Goal: Transaction & Acquisition: Purchase product/service

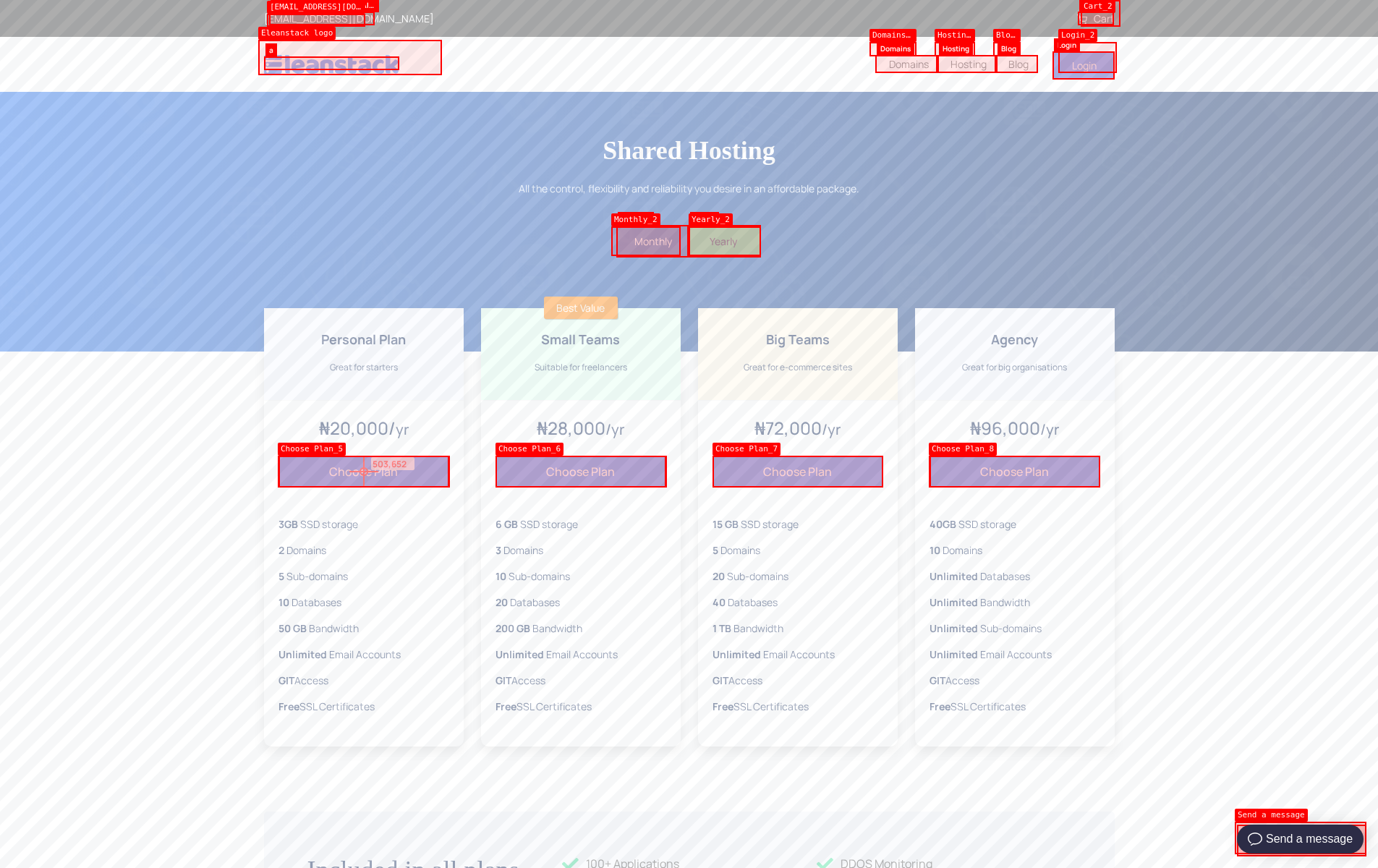
click at [364, 471] on button "Choose Plan" at bounding box center [364, 471] width 171 height 32
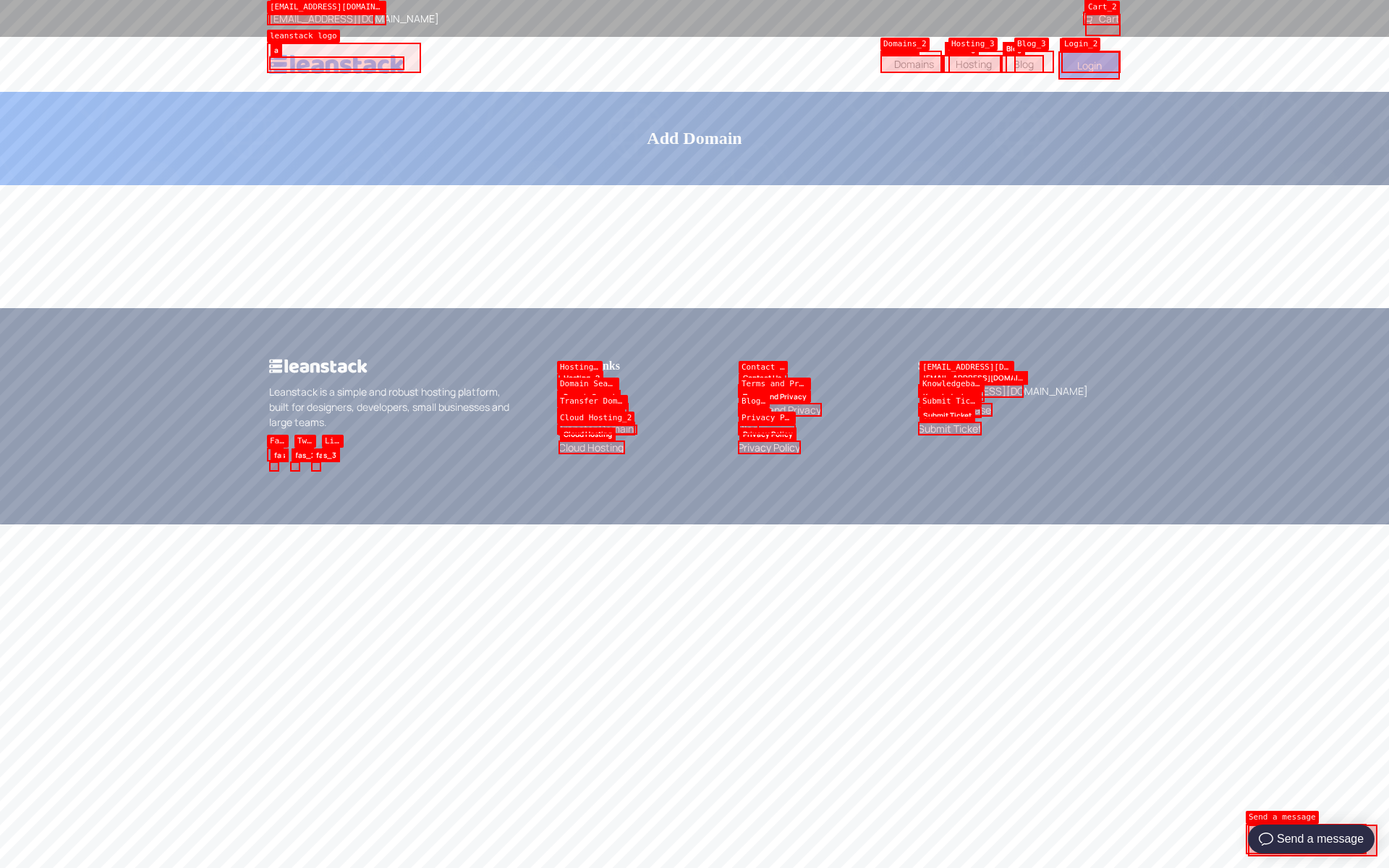
click at [1088, 19] on icon at bounding box center [1087, 19] width 10 height 10
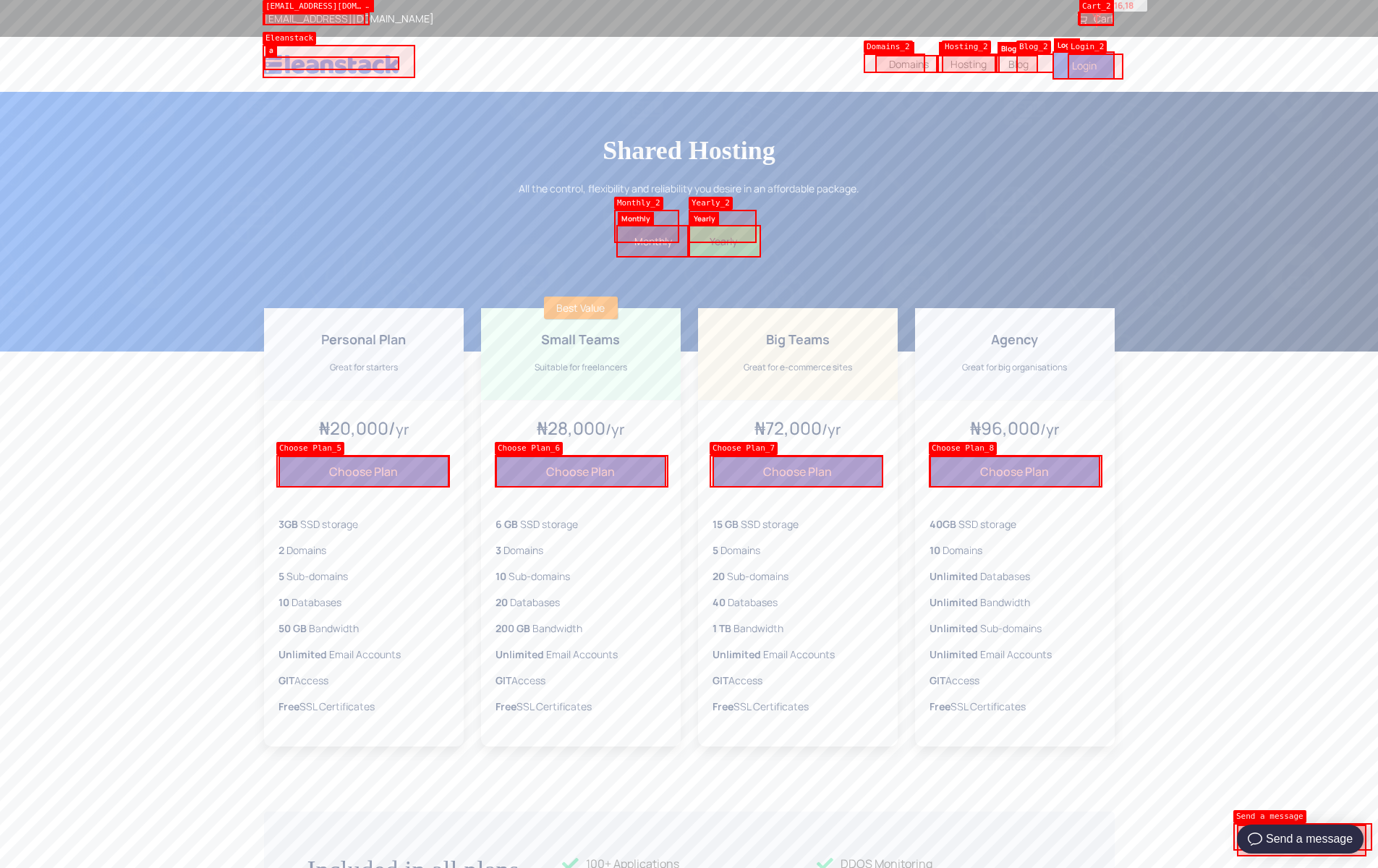
click at [1097, 13] on link "Cart" at bounding box center [1096, 18] width 38 height 14
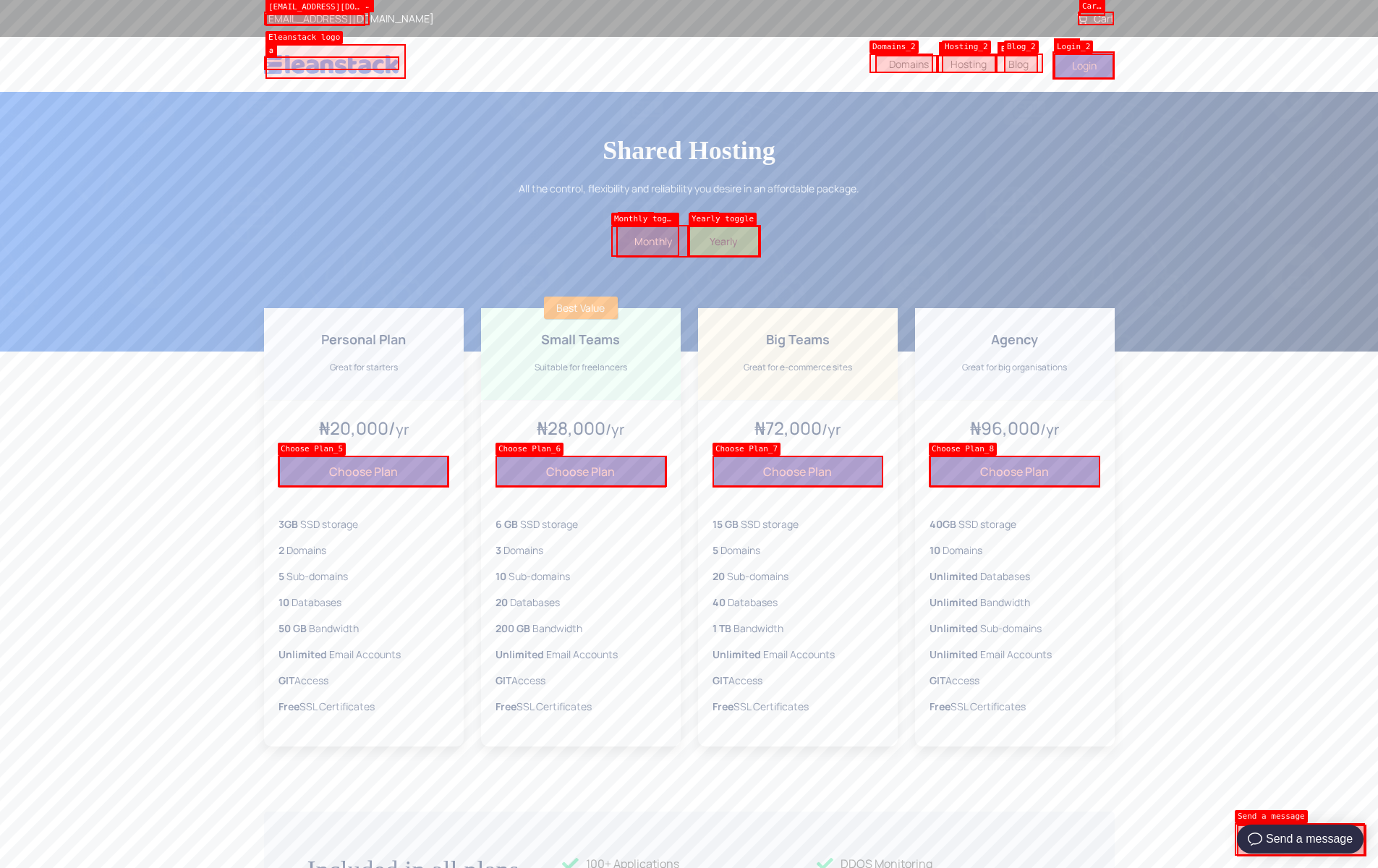
click at [1082, 19] on icon at bounding box center [1082, 19] width 10 height 10
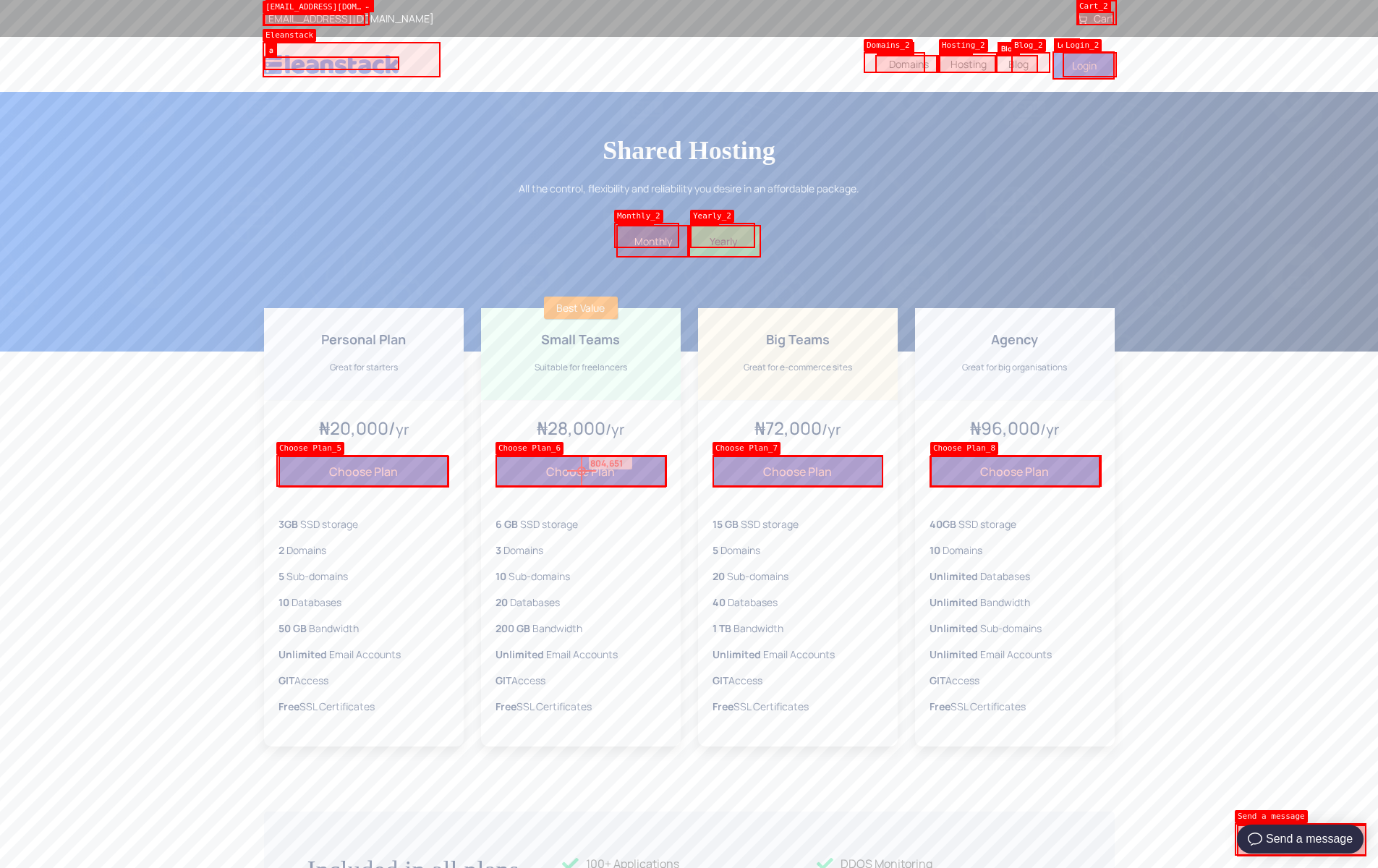
click at [582, 470] on button "Choose Plan" at bounding box center [582, 471] width 171 height 32
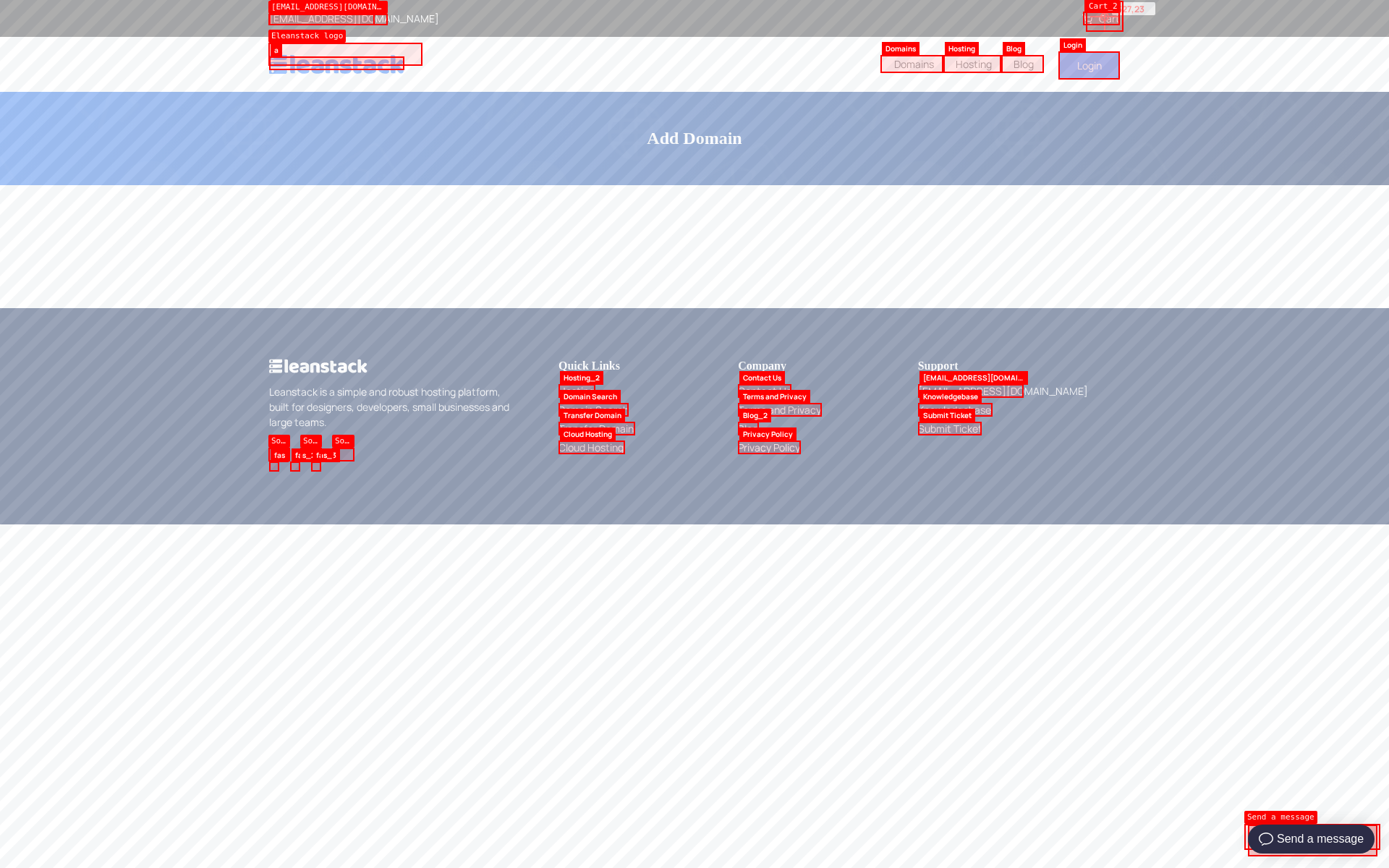
click at [1104, 17] on link "Cart" at bounding box center [1100, 18] width 38 height 14
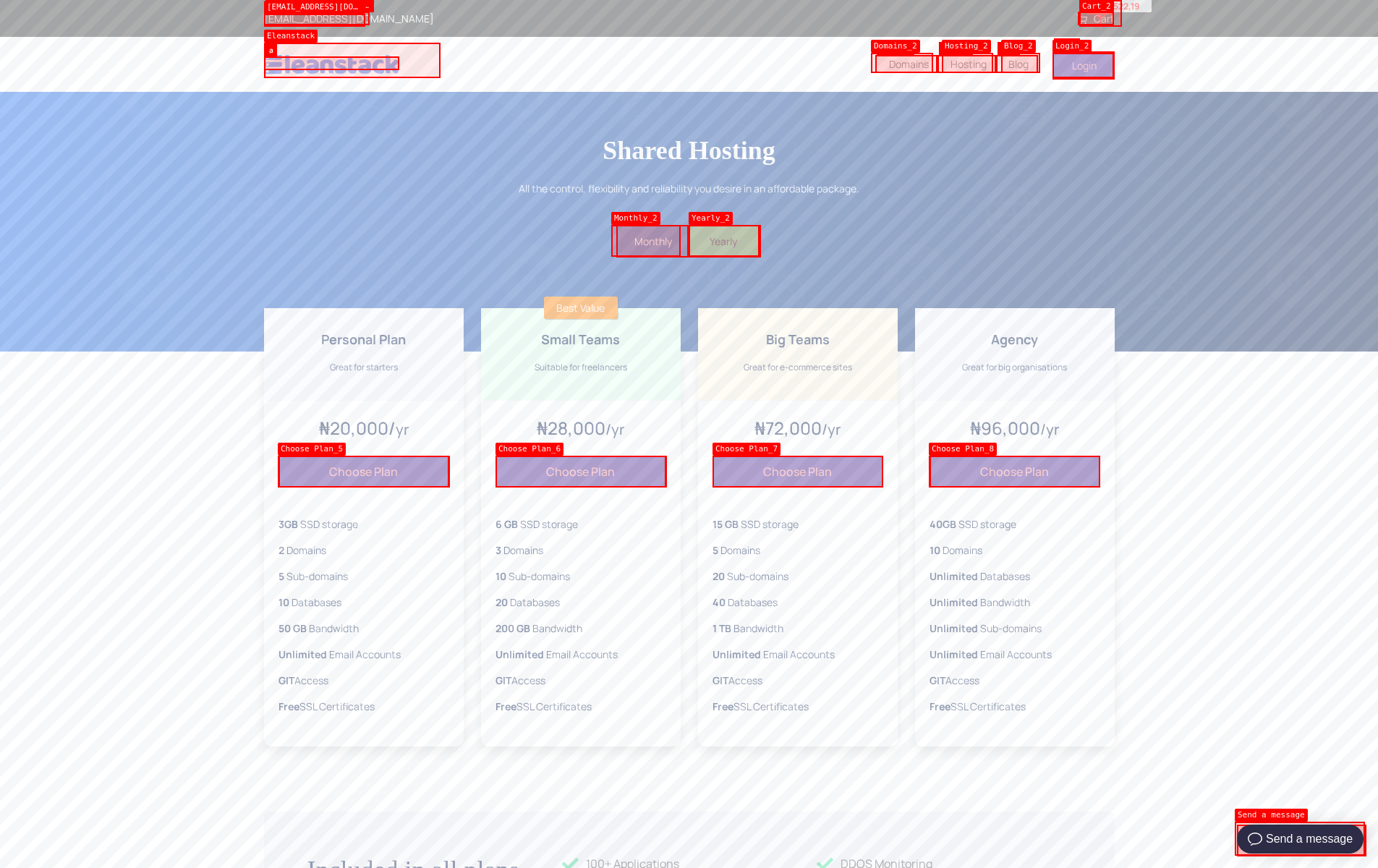
click at [1101, 14] on link "Cart" at bounding box center [1096, 18] width 38 height 14
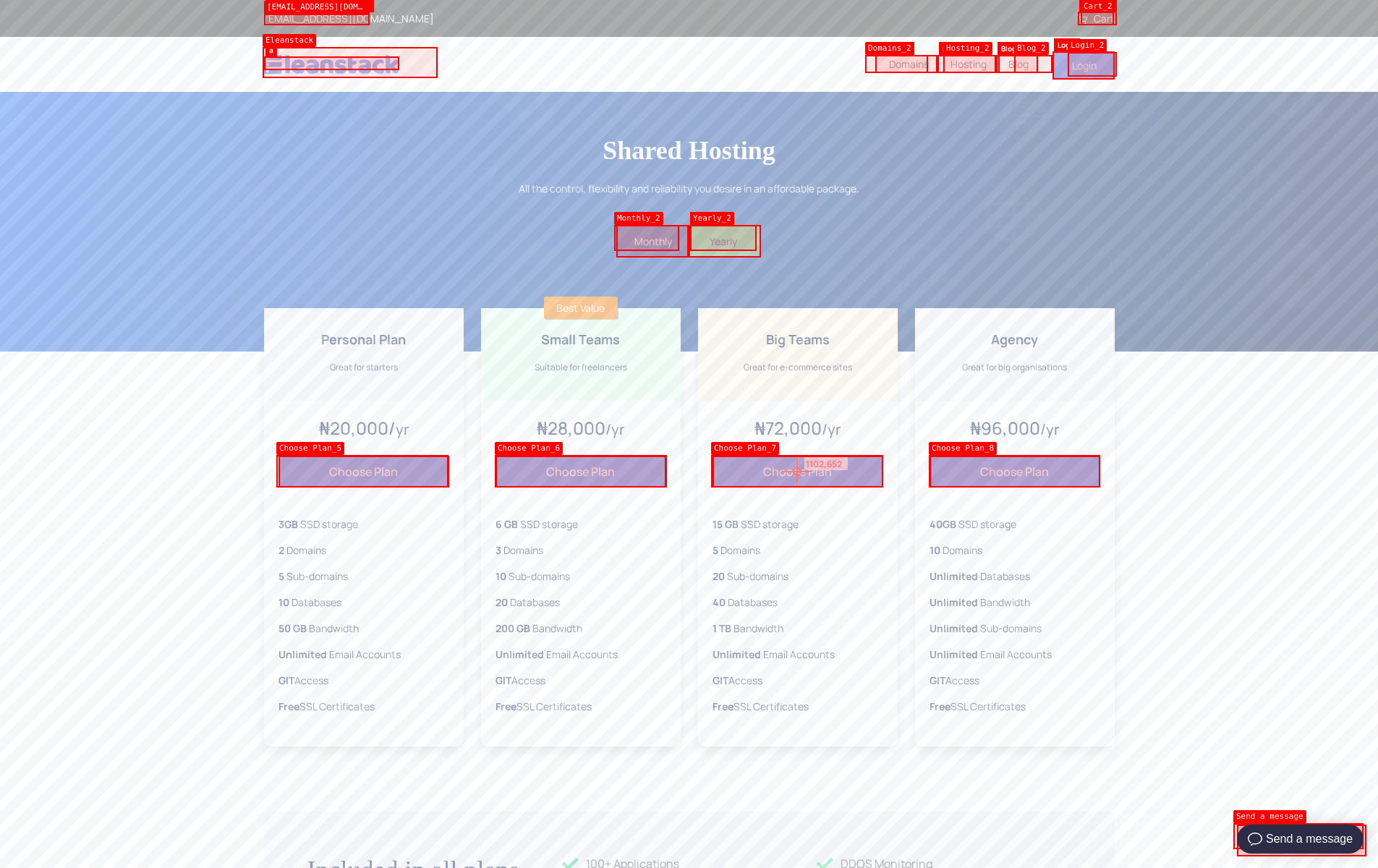
click at [797, 471] on button "Choose Plan" at bounding box center [798, 471] width 171 height 32
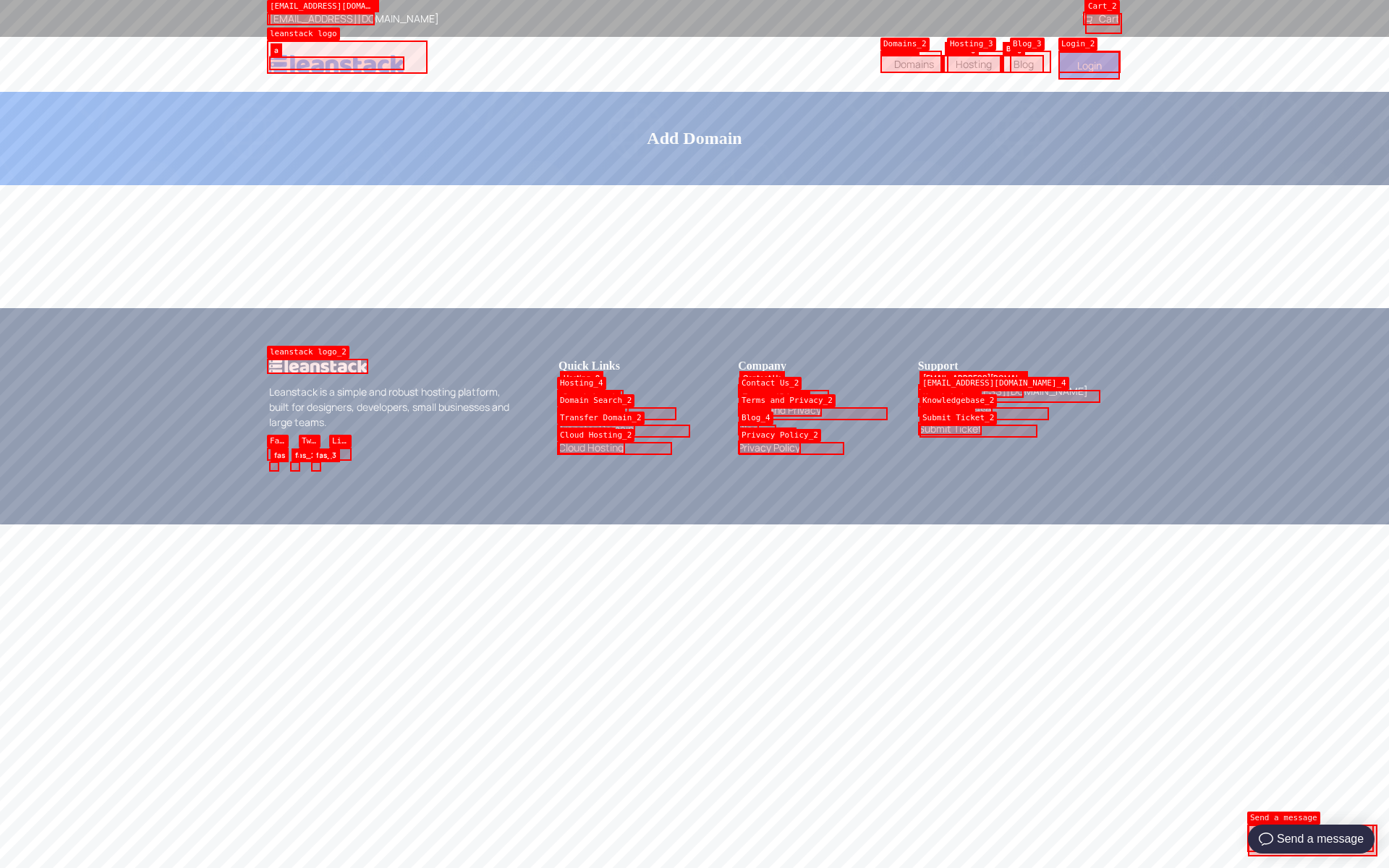
click at [1088, 19] on icon at bounding box center [1087, 19] width 10 height 10
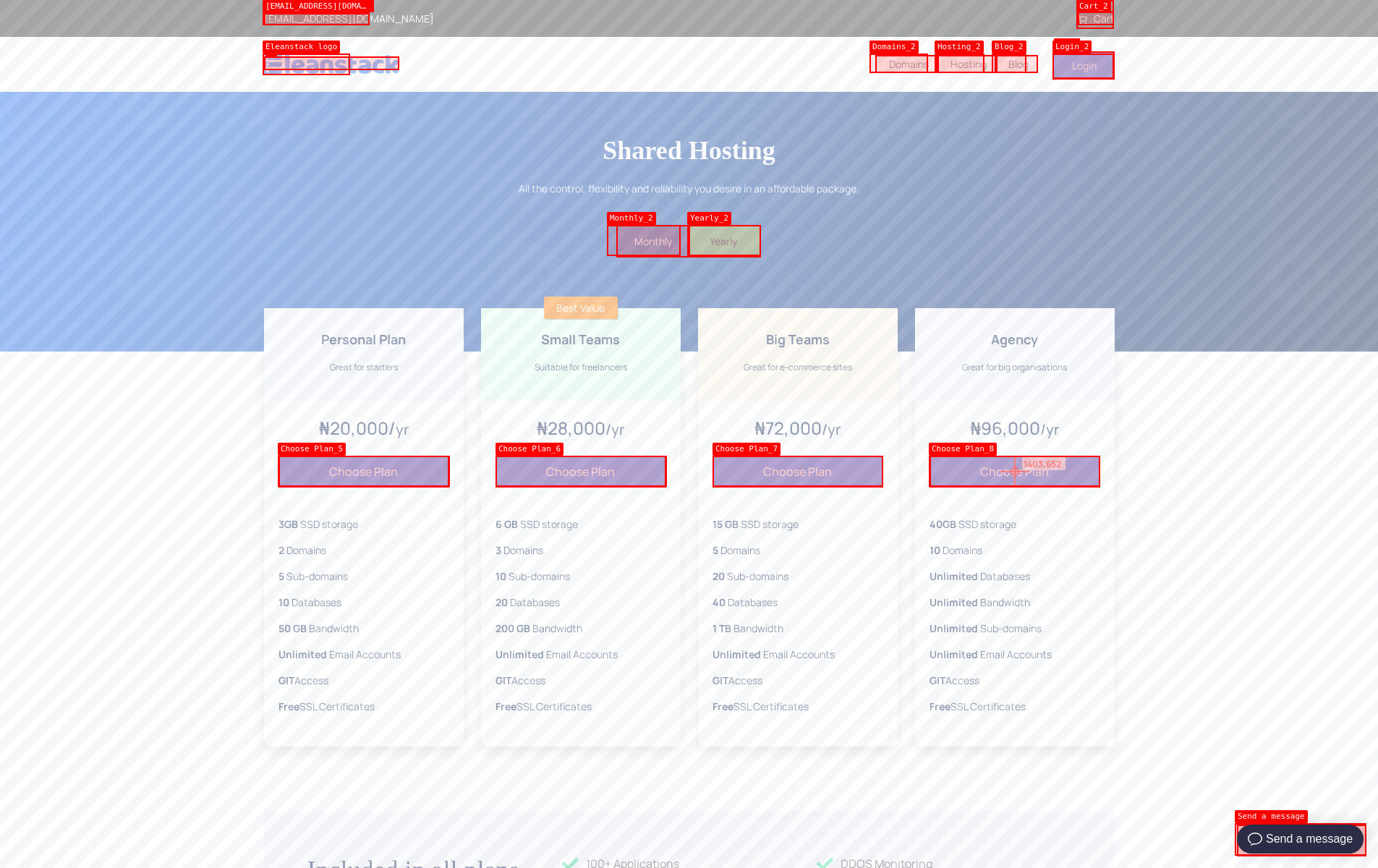
click at [1015, 471] on button "Choose Plan" at bounding box center [1015, 471] width 171 height 32
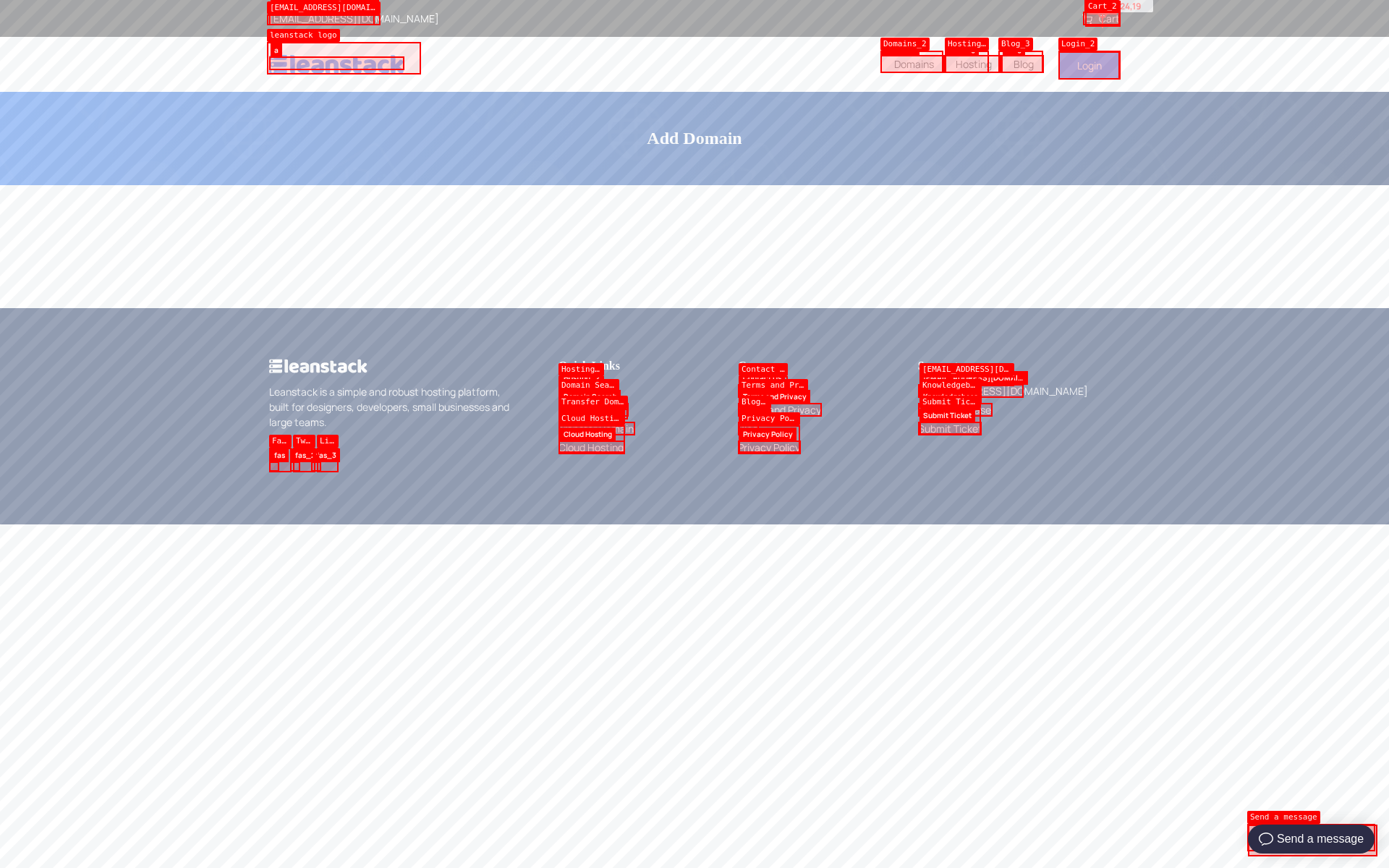
click at [1102, 14] on link "Cart" at bounding box center [1100, 18] width 38 height 14
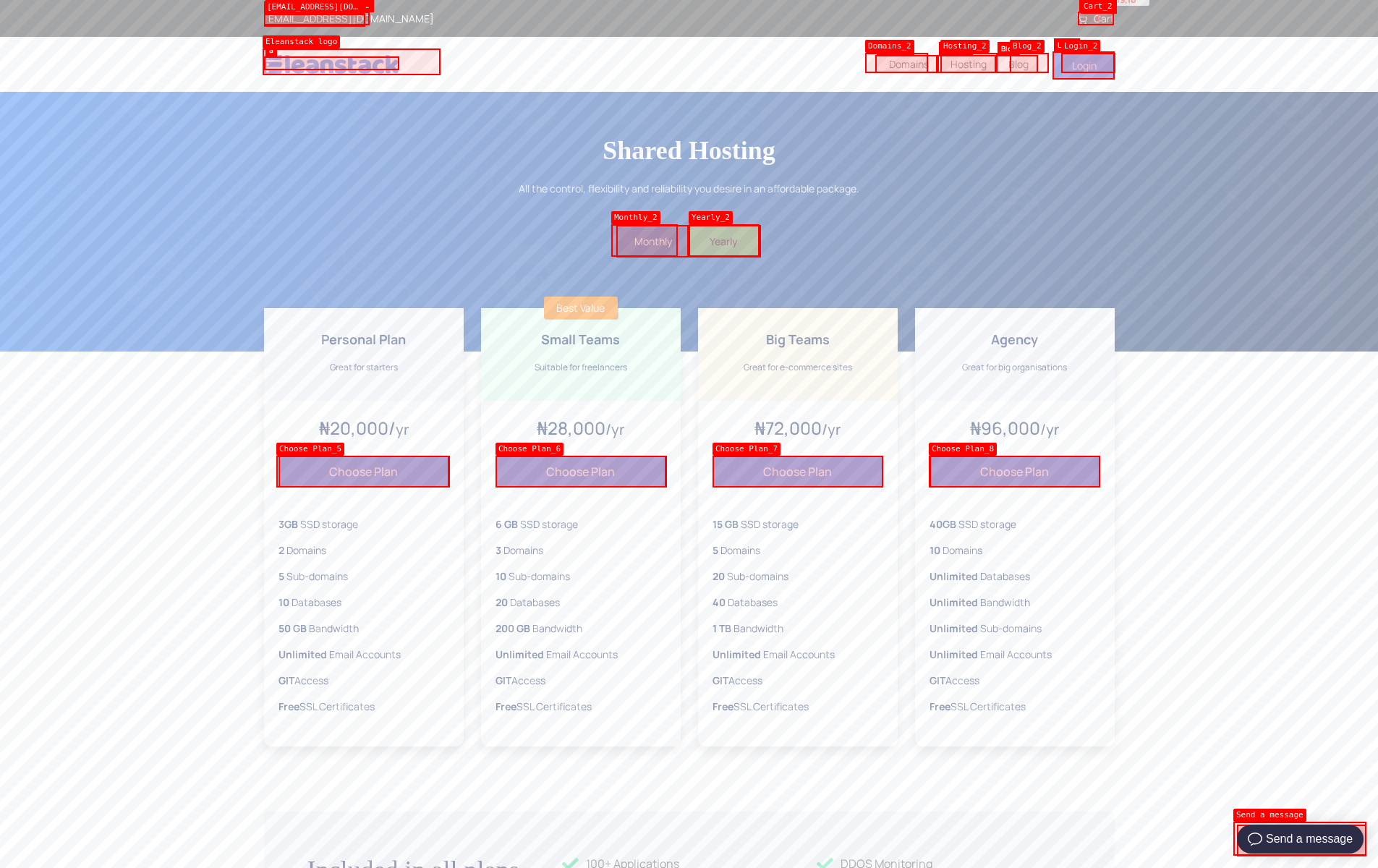
click at [1099, 7] on div "[EMAIL_ADDRESS][DOMAIN_NAME] Cart" at bounding box center [689, 18] width 1378 height 37
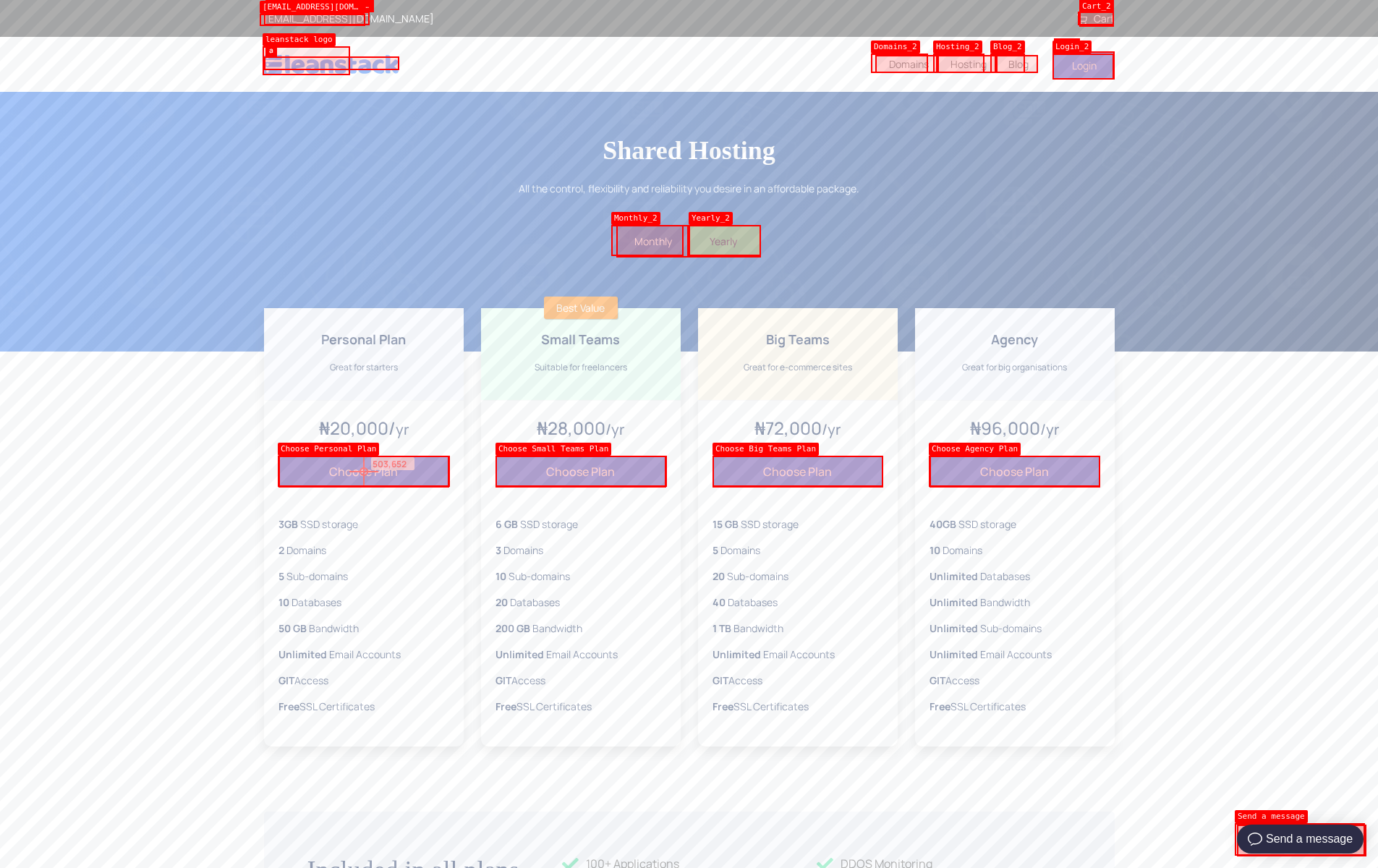
click at [364, 471] on button "Choose Plan" at bounding box center [364, 471] width 171 height 32
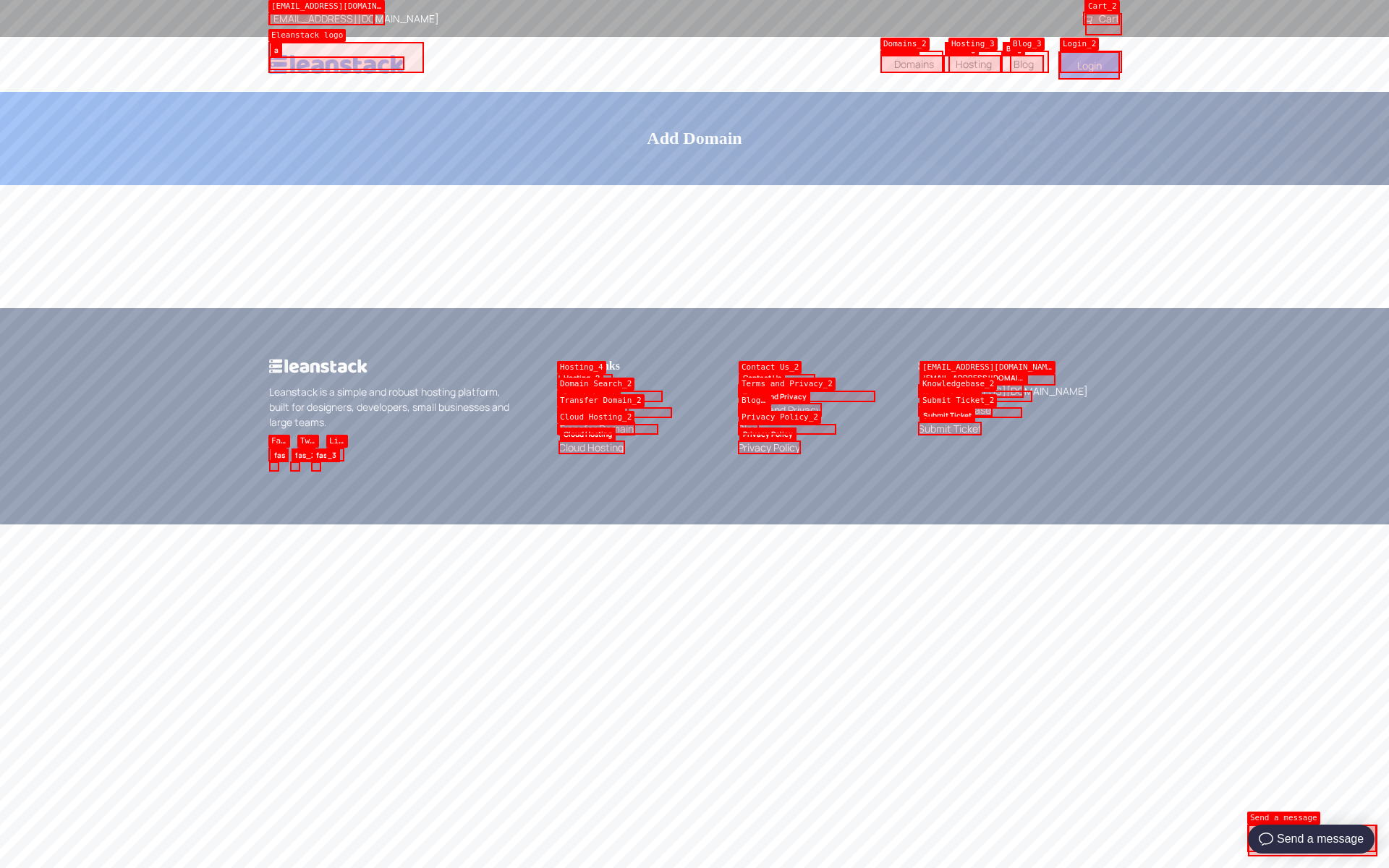
click at [1088, 19] on icon at bounding box center [1087, 19] width 10 height 10
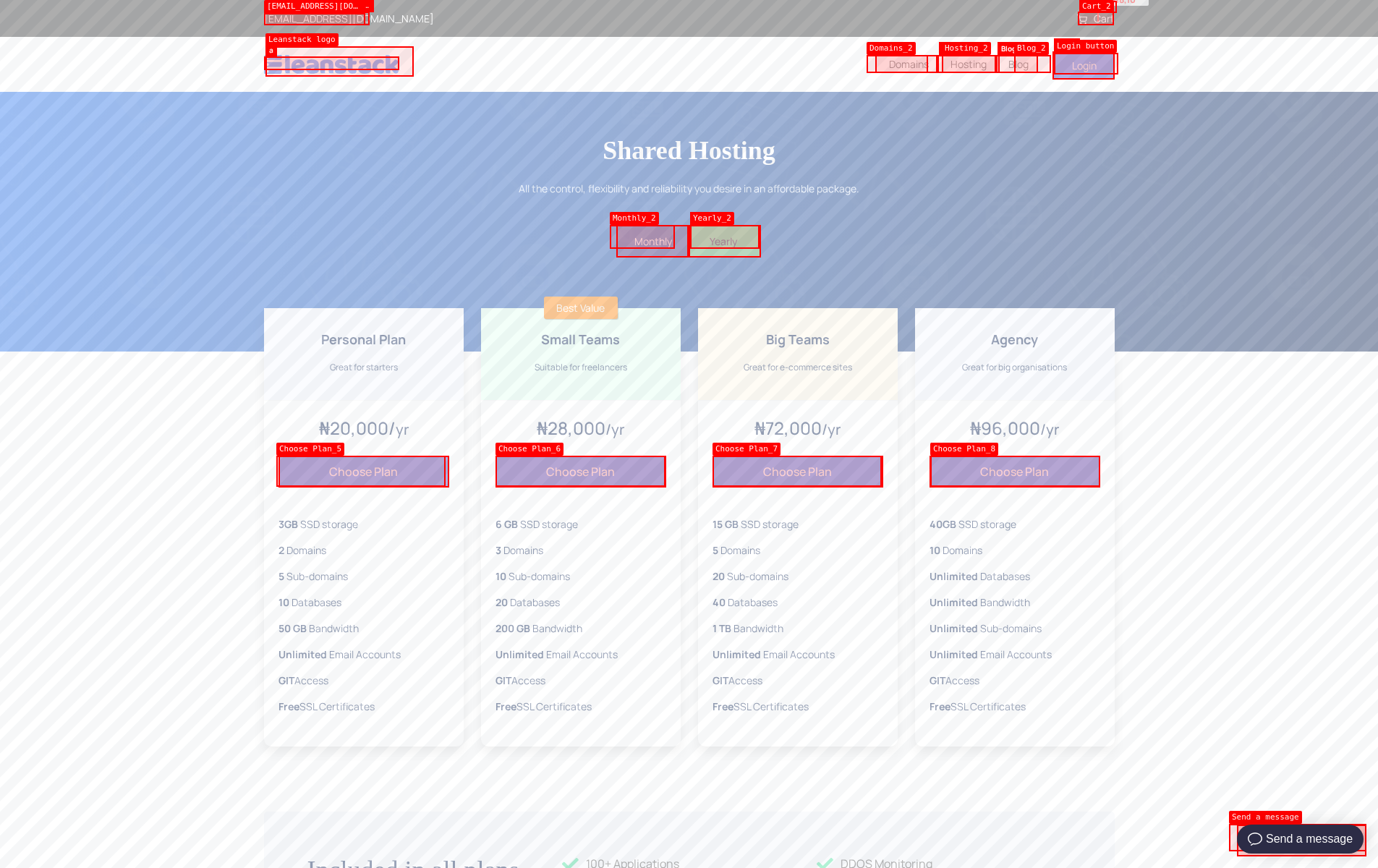
click at [1098, 7] on div "[EMAIL_ADDRESS][DOMAIN_NAME] Cart" at bounding box center [689, 18] width 1378 height 37
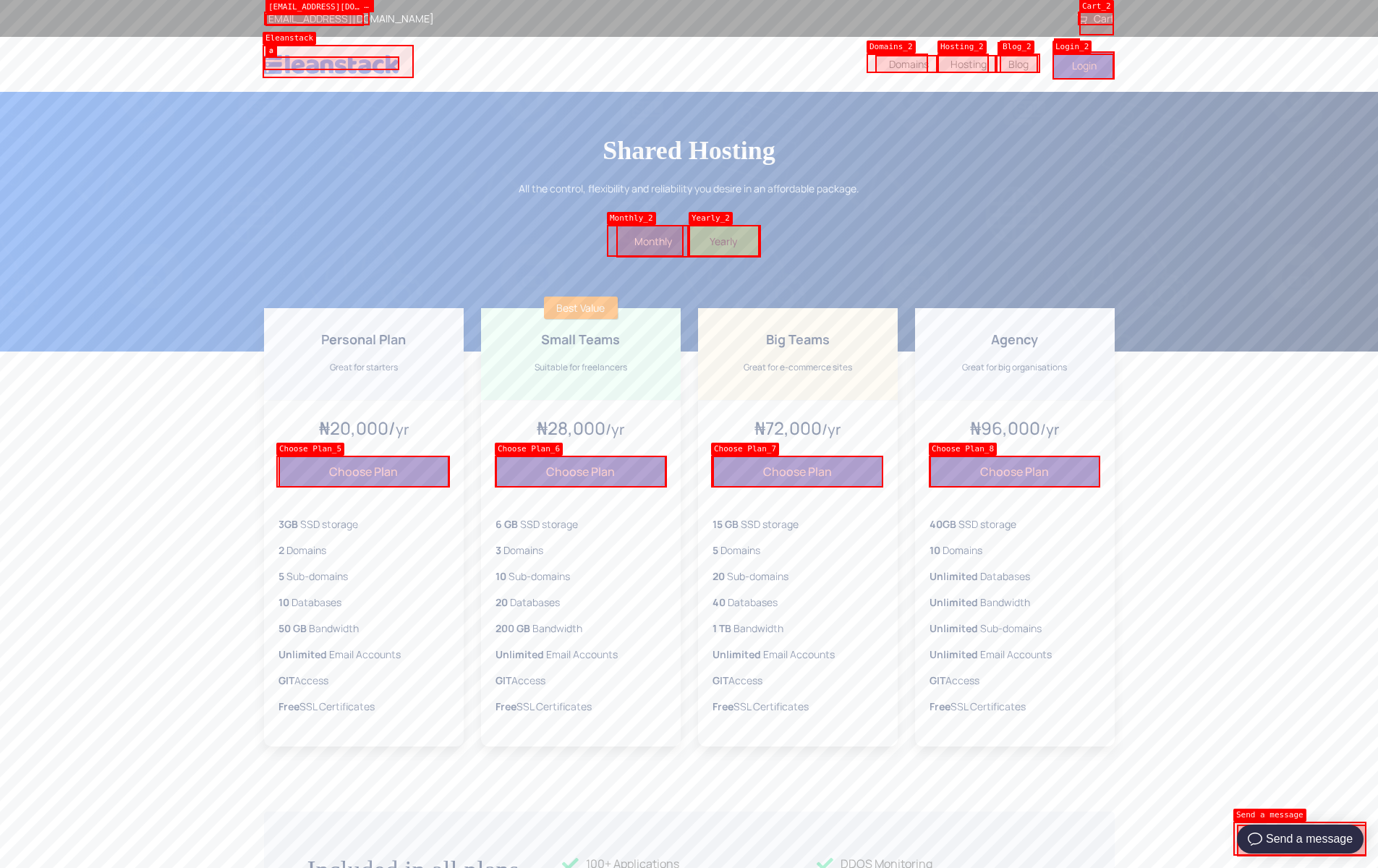
click at [1082, 19] on icon at bounding box center [1082, 19] width 10 height 10
